Goal: Task Accomplishment & Management: Manage account settings

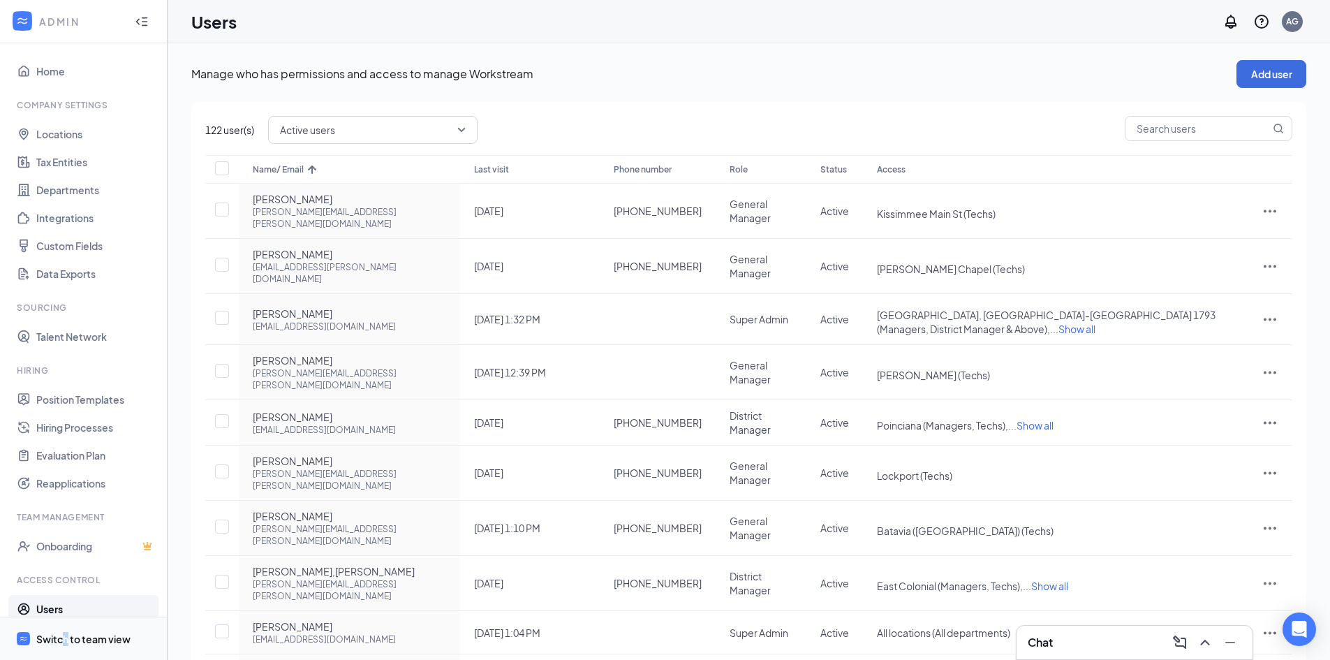
click at [66, 642] on div "Switch to team view" at bounding box center [83, 639] width 94 height 14
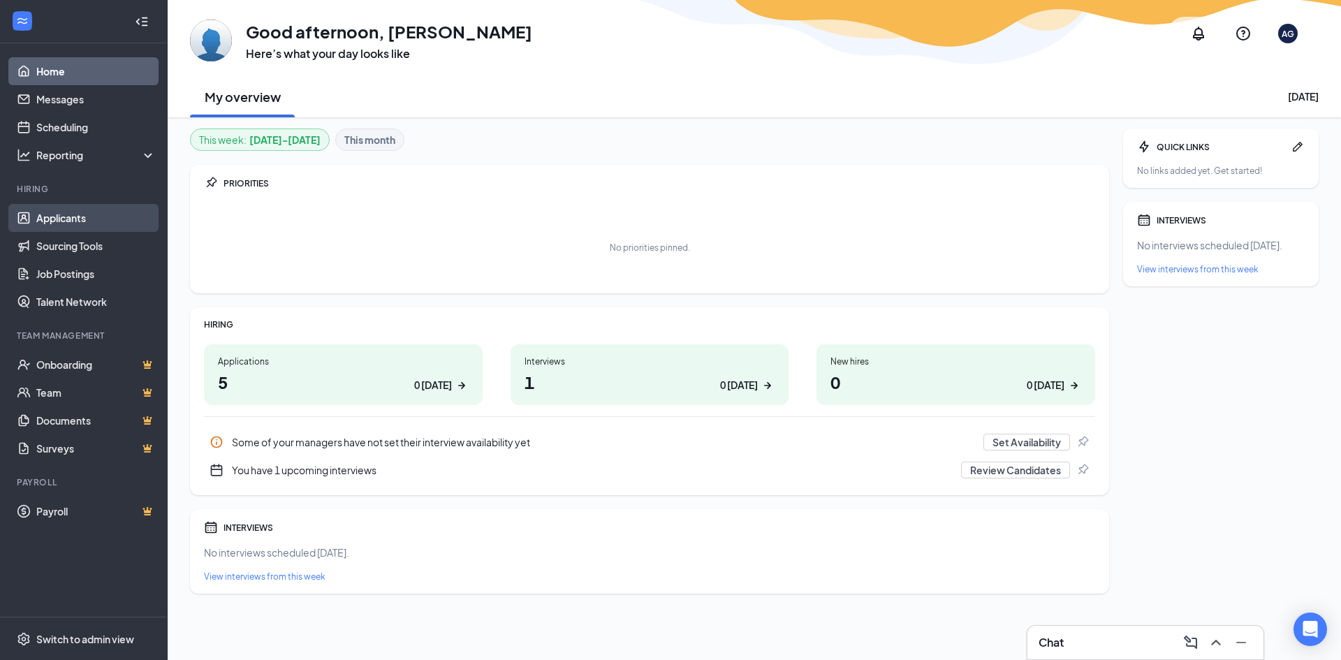
click at [68, 218] on link "Applicants" at bounding box center [95, 218] width 119 height 28
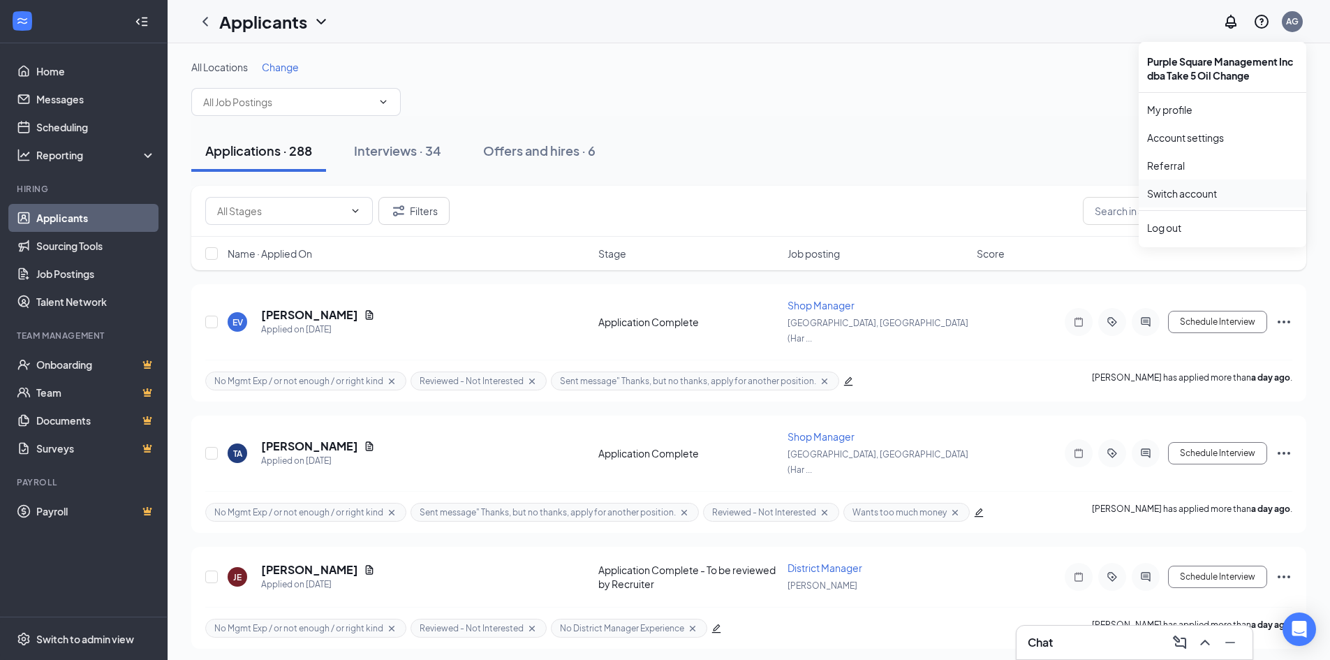
click at [1203, 191] on link "Switch account" at bounding box center [1182, 193] width 70 height 13
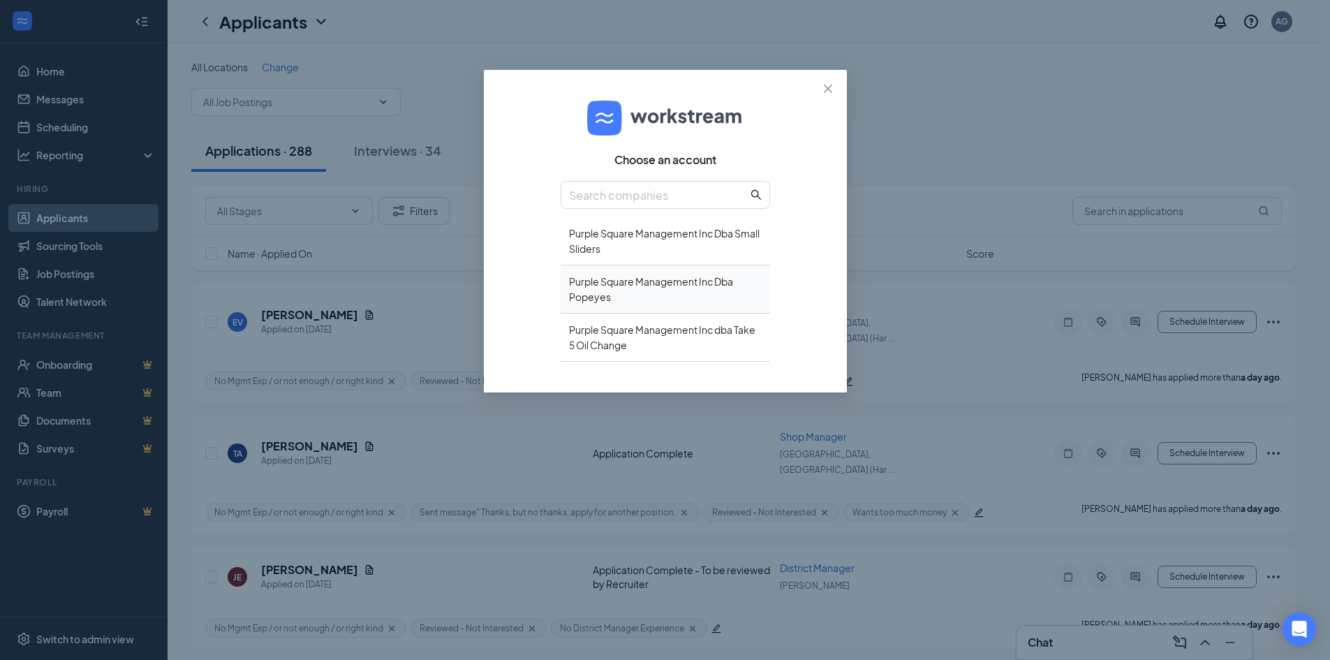
click at [607, 281] on div "Purple Square Management Inc Dba Popeyes" at bounding box center [665, 289] width 209 height 48
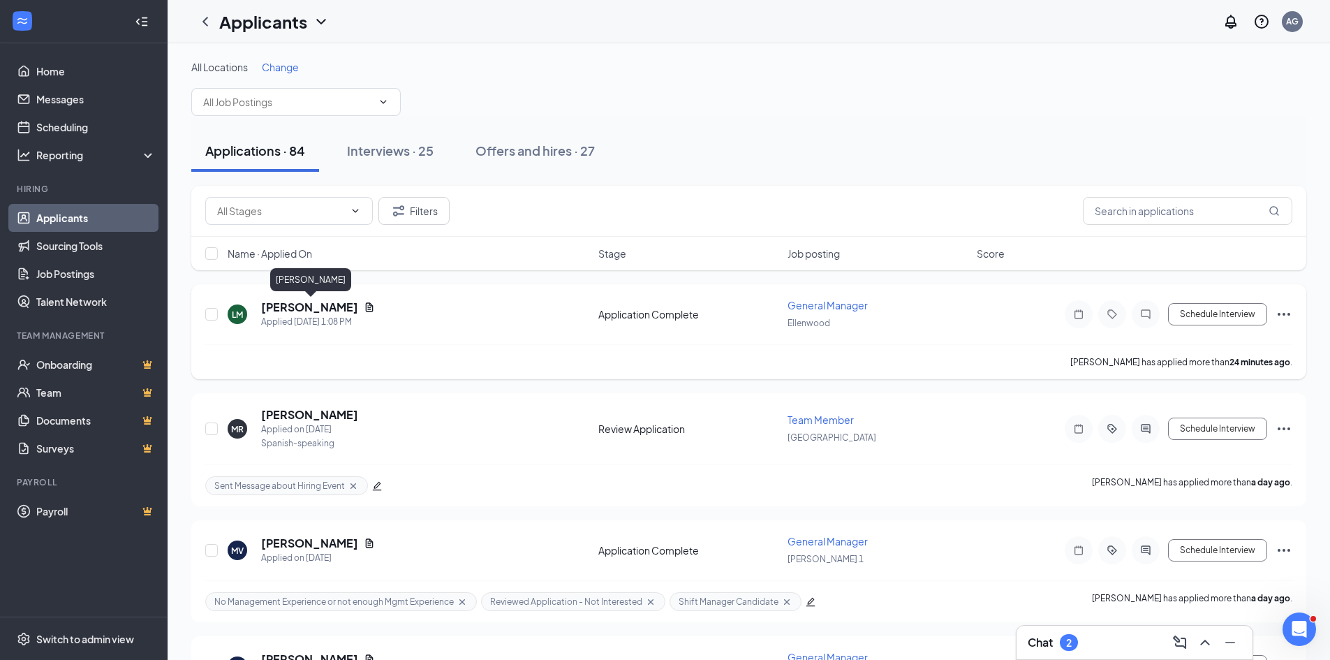
click at [309, 304] on h5 "LASHONDA MATHIS" at bounding box center [309, 307] width 97 height 15
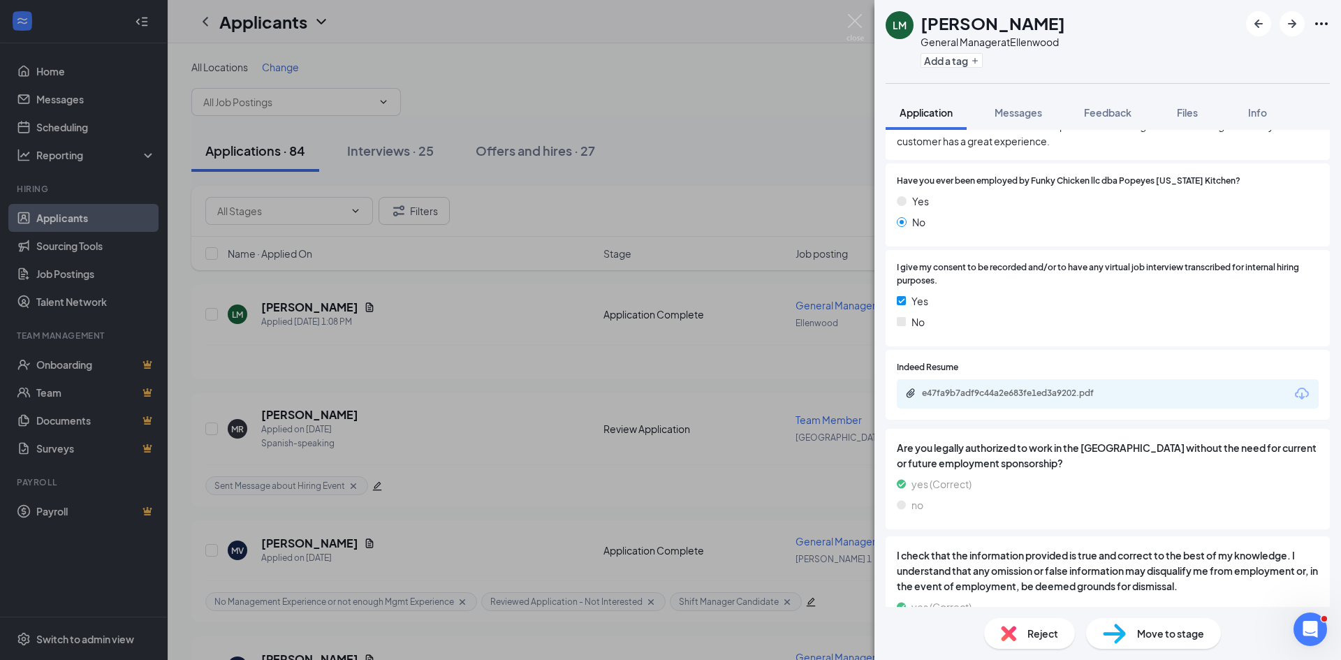
scroll to position [1835, 0]
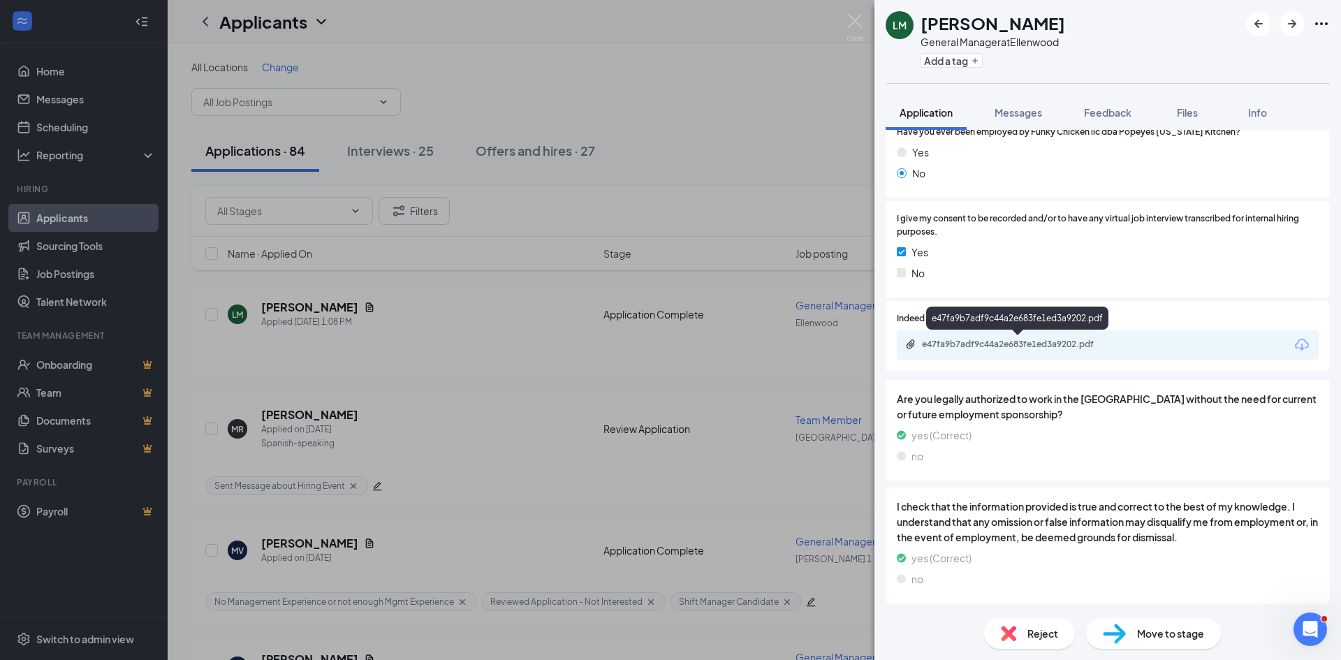
click at [974, 348] on div "e47fa9b7adf9c44a2e683fe1ed3a9202.pdf" at bounding box center [1019, 344] width 195 height 11
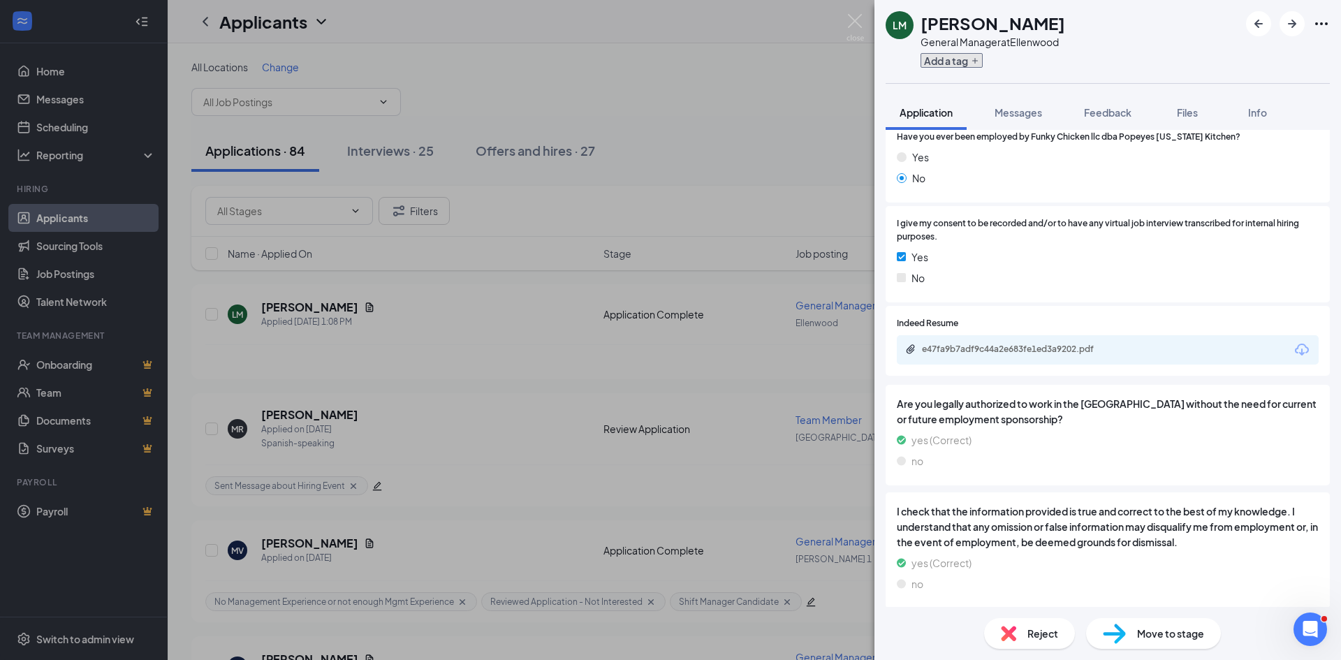
click at [971, 57] on button "Add a tag" at bounding box center [951, 60] width 62 height 15
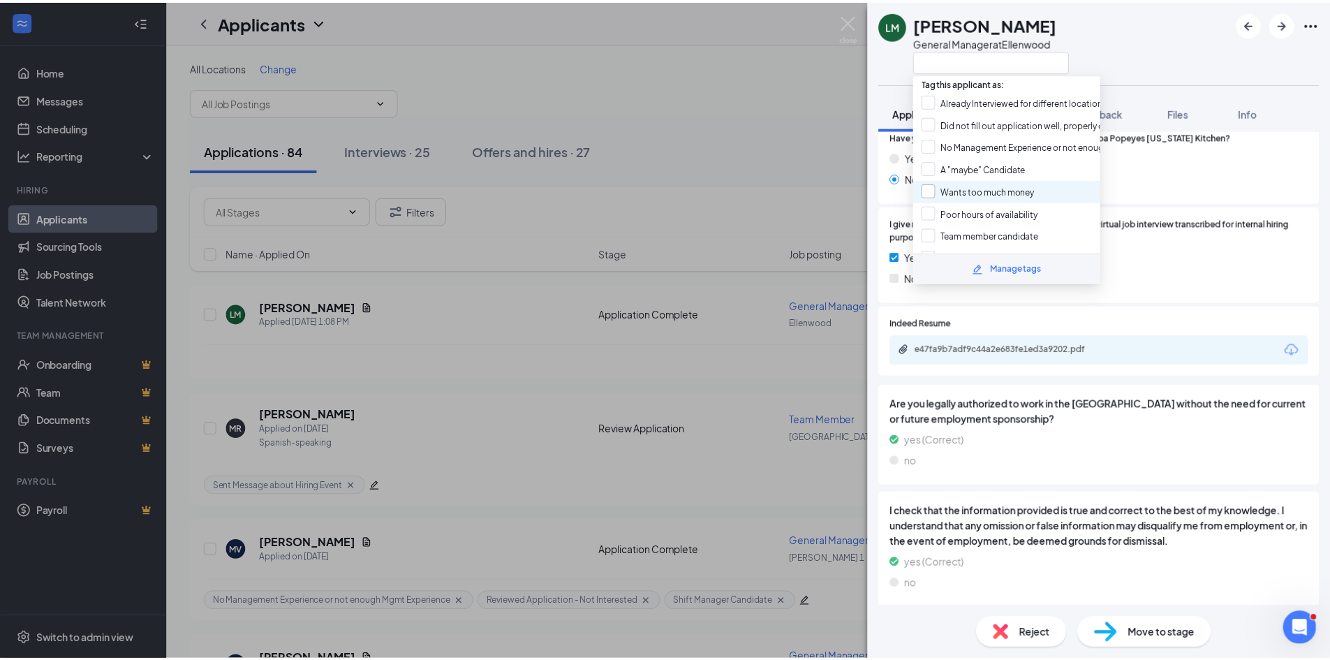
scroll to position [262, 0]
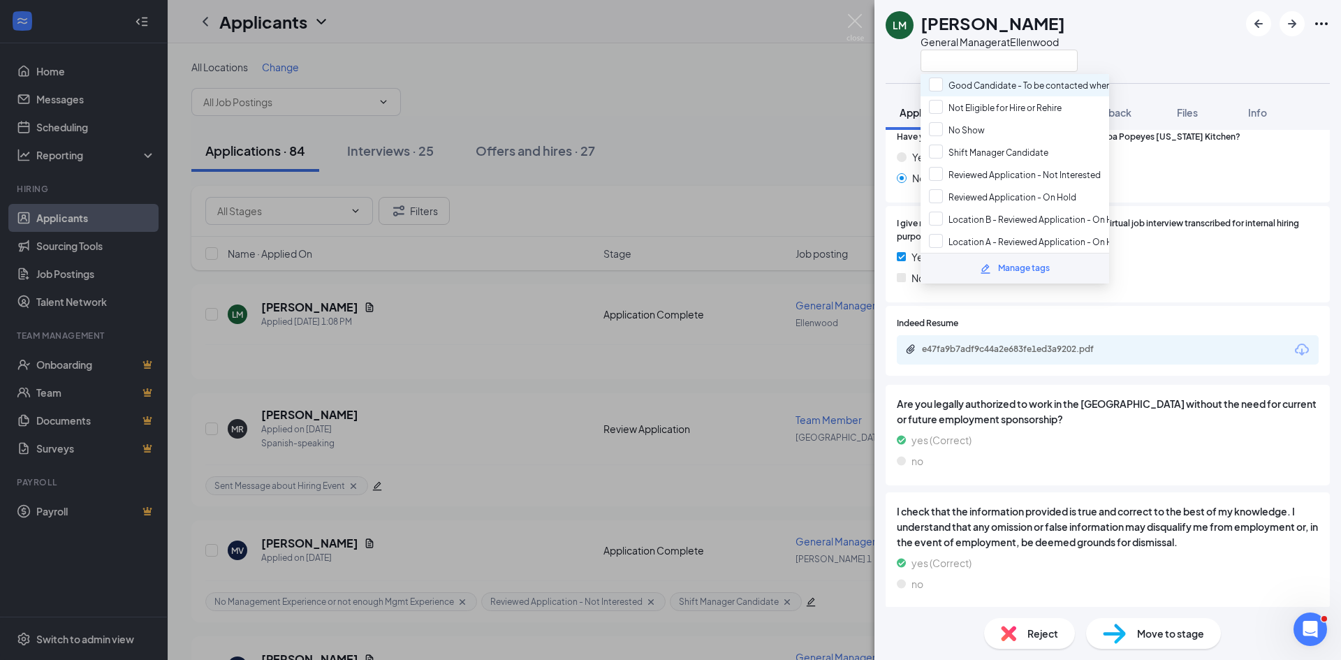
click at [935, 89] on input "Good Candidate - To be contacted when we have opening" at bounding box center [1054, 85] width 251 height 15
checkbox input "true"
drag, startPoint x: 774, startPoint y: 131, endPoint x: 1126, endPoint y: 0, distance: 375.3
click at [774, 131] on div "LM LASHONDA MATHIS General Manager at Ellenwood Application Messages Feedback F…" at bounding box center [670, 330] width 1341 height 660
